Goal: Transaction & Acquisition: Purchase product/service

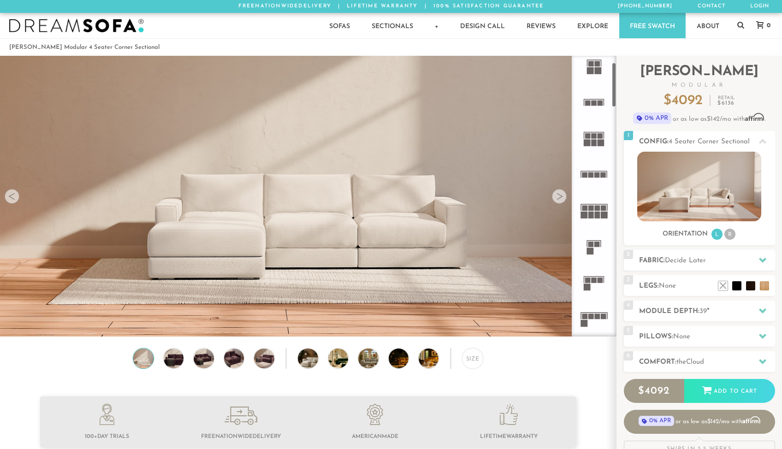
scroll to position [49, 0]
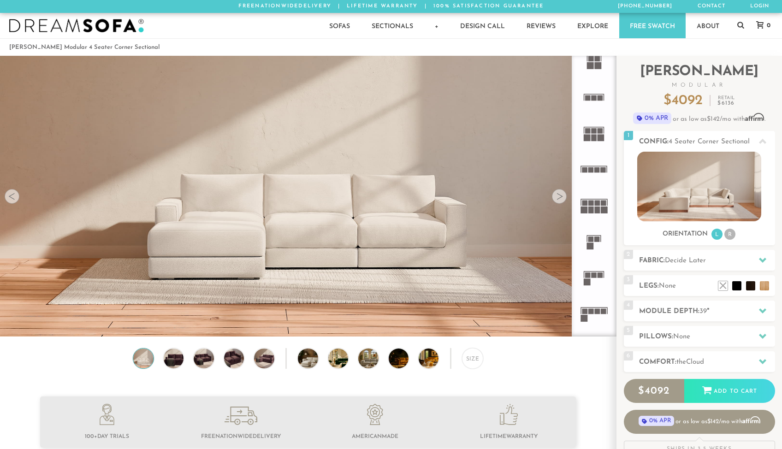
click at [597, 273] on icon at bounding box center [594, 278] width 36 height 36
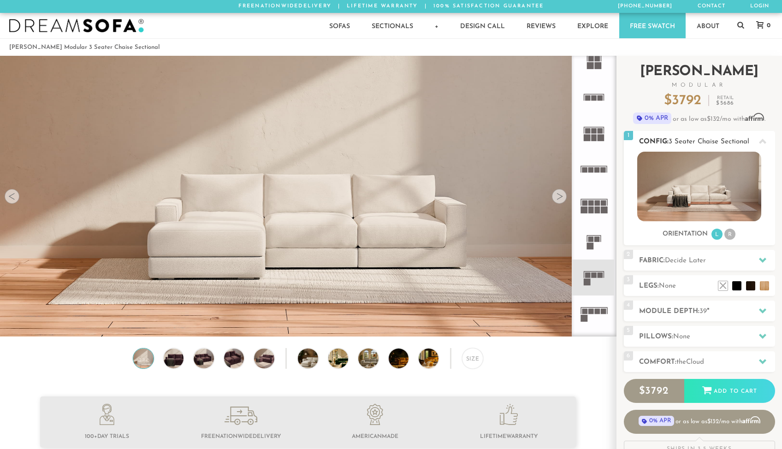
click at [710, 191] on img at bounding box center [700, 187] width 124 height 70
click at [206, 364] on img at bounding box center [204, 359] width 24 height 20
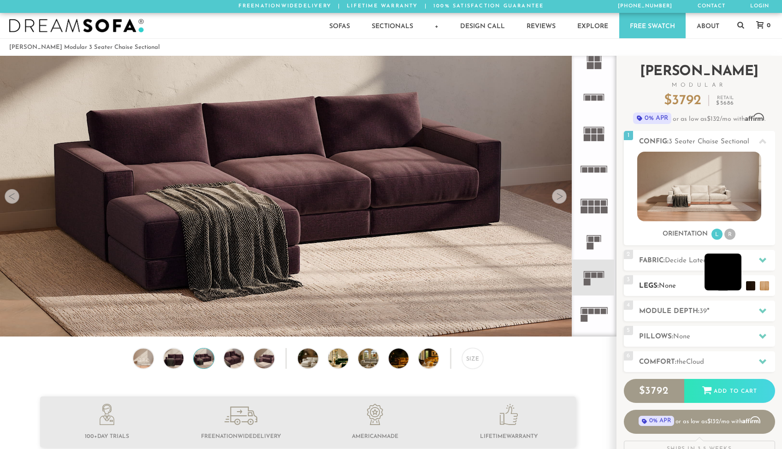
click at [735, 285] on li at bounding box center [723, 272] width 37 height 37
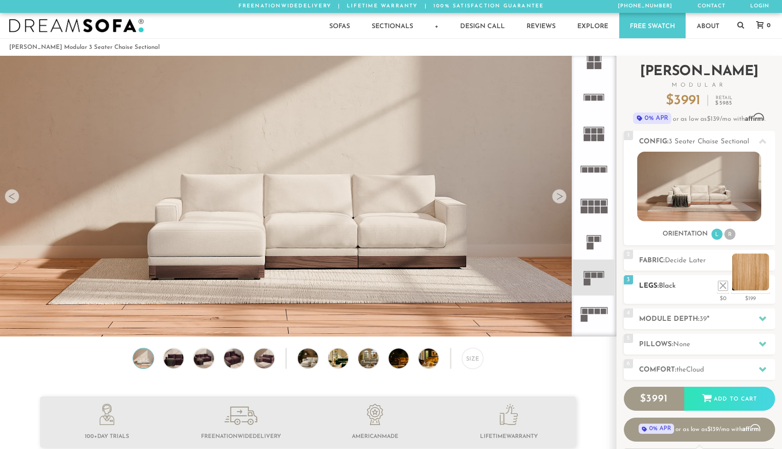
click at [764, 285] on li at bounding box center [751, 272] width 37 height 37
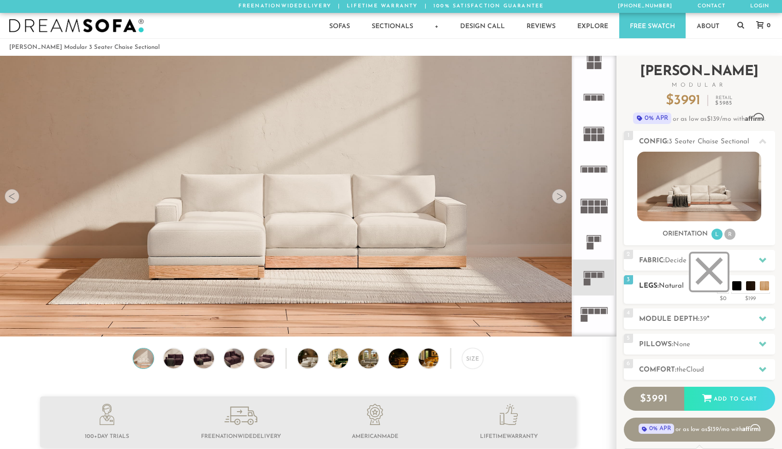
click at [713, 282] on li at bounding box center [709, 272] width 37 height 37
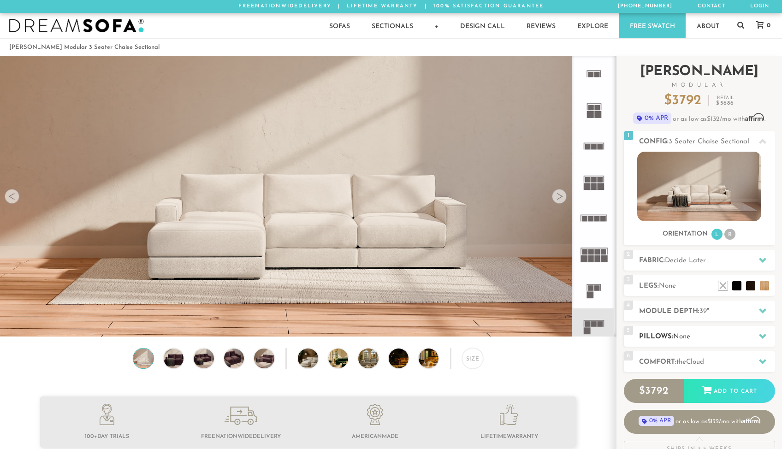
click at [702, 332] on h2 "Pillows: None" at bounding box center [707, 337] width 136 height 11
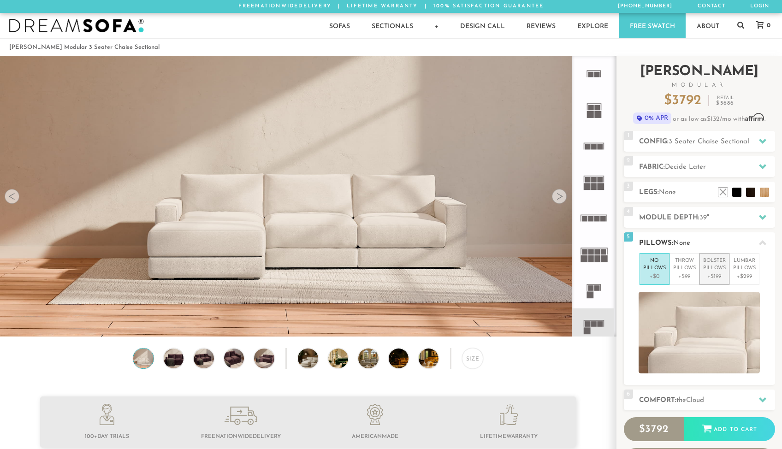
click at [711, 273] on p "+$199" at bounding box center [714, 277] width 23 height 8
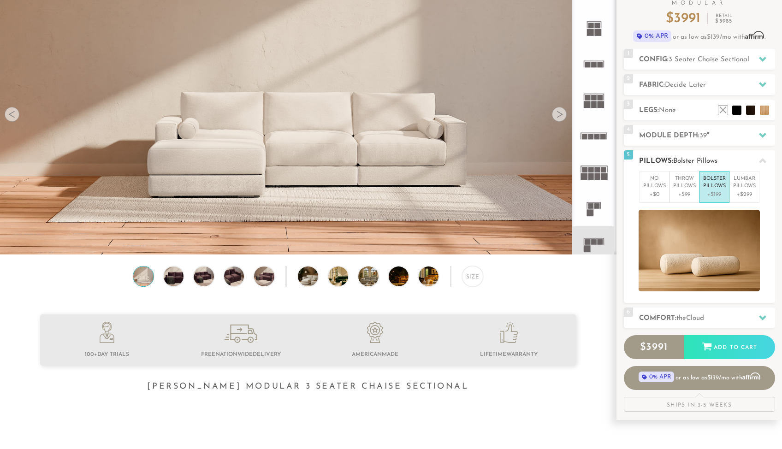
scroll to position [94, 0]
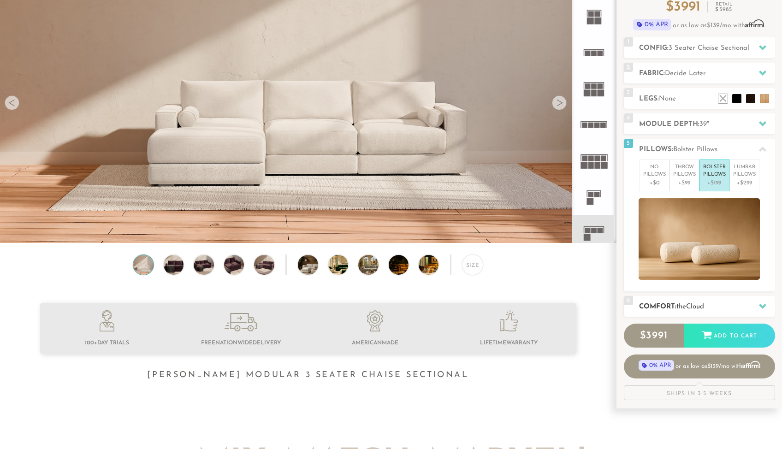
click at [704, 304] on span "Cloud" at bounding box center [695, 307] width 18 height 7
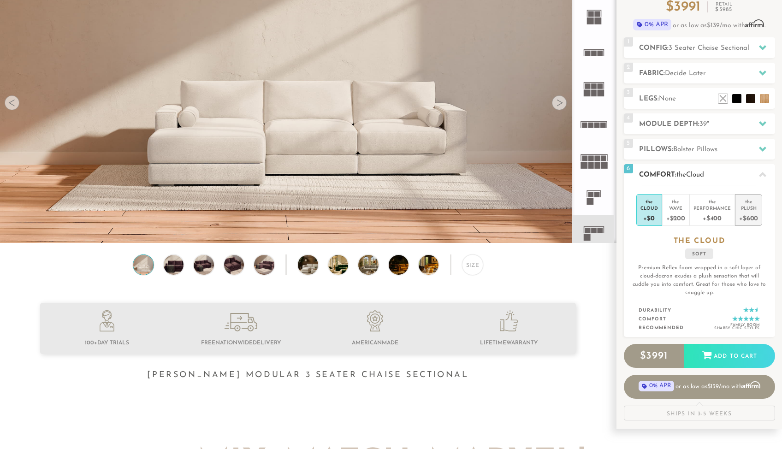
click at [746, 216] on div "+$600" at bounding box center [748, 217] width 19 height 13
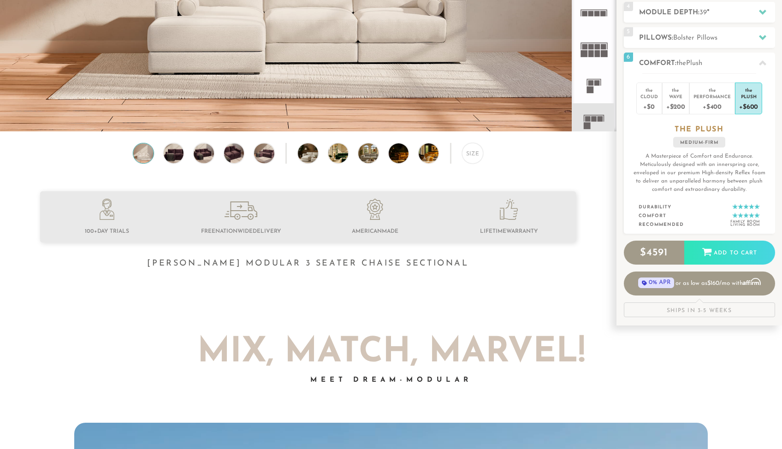
scroll to position [214, 0]
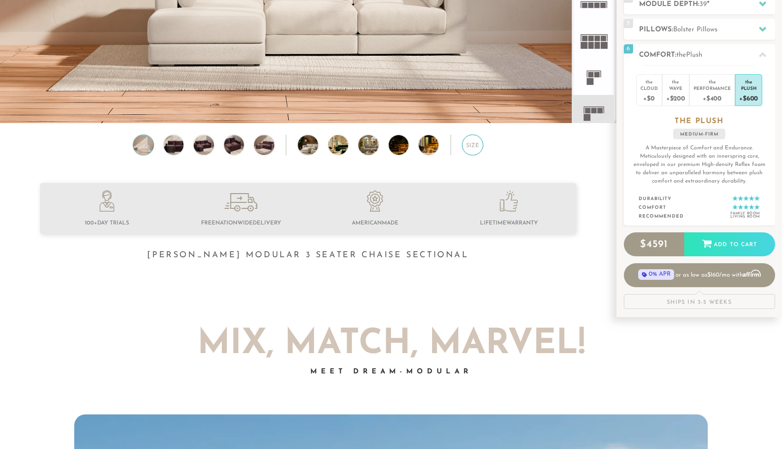
click at [469, 147] on div "Size" at bounding box center [472, 145] width 21 height 21
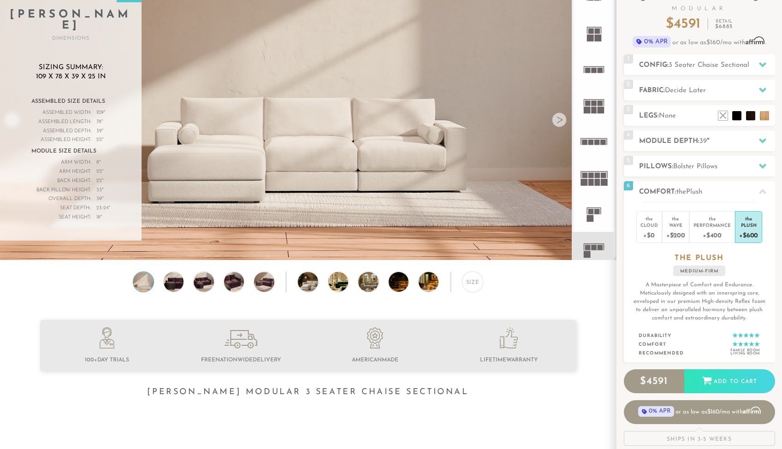
scroll to position [11, 0]
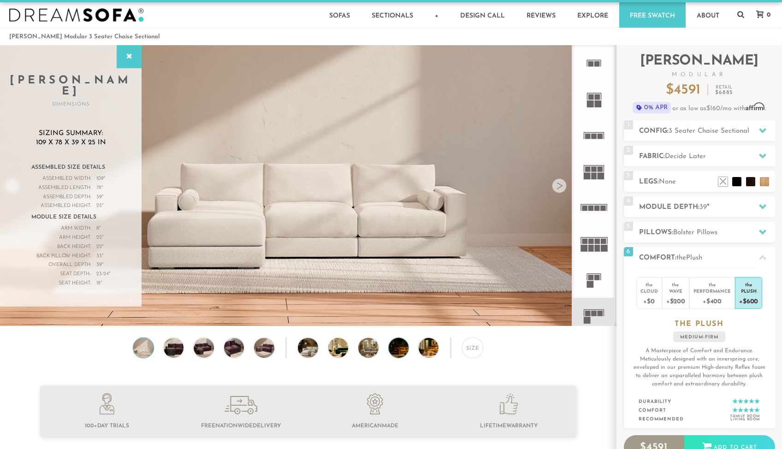
click at [399, 353] on img at bounding box center [407, 348] width 36 height 20
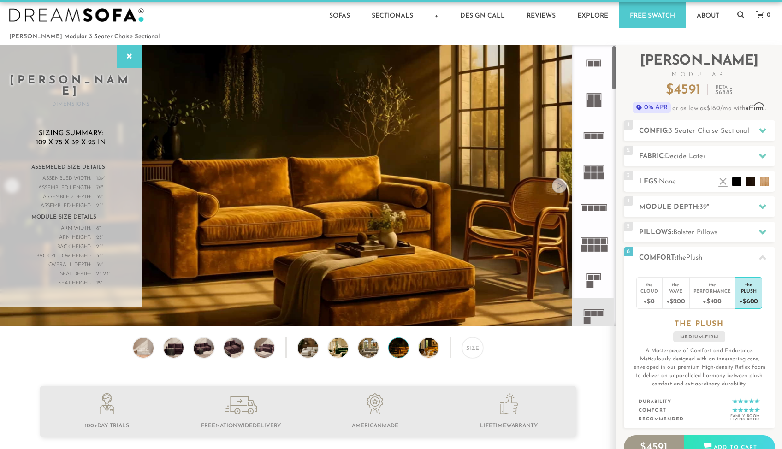
click at [592, 277] on rect at bounding box center [592, 278] width 6 height 6
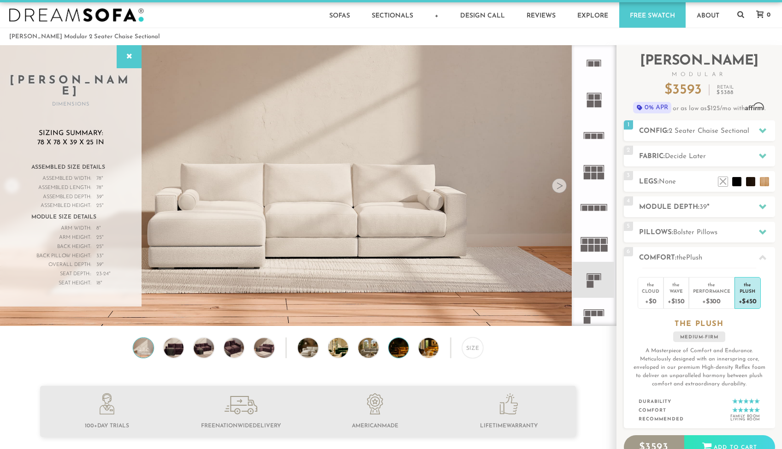
click at [398, 352] on img at bounding box center [407, 348] width 36 height 20
